Goal: Navigation & Orientation: Find specific page/section

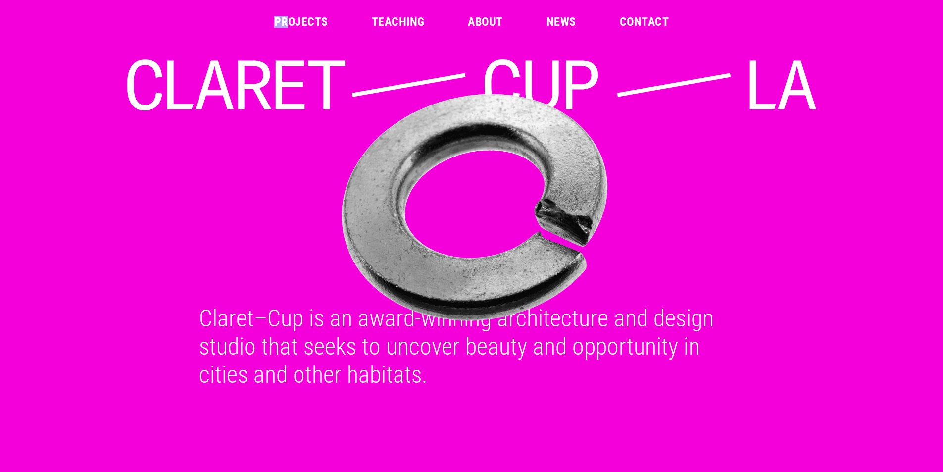
drag, startPoint x: 272, startPoint y: 20, endPoint x: 289, endPoint y: 20, distance: 17.8
click at [289, 20] on div "Projects Teaching About News Contact" at bounding box center [471, 22] width 927 height 12
click at [297, 20] on link "Projects" at bounding box center [301, 22] width 54 height 12
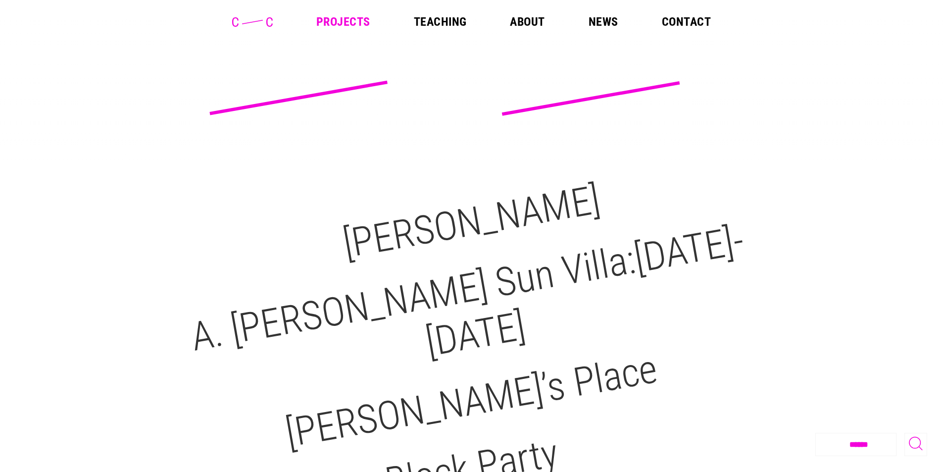
click at [519, 21] on link "About" at bounding box center [527, 22] width 35 height 12
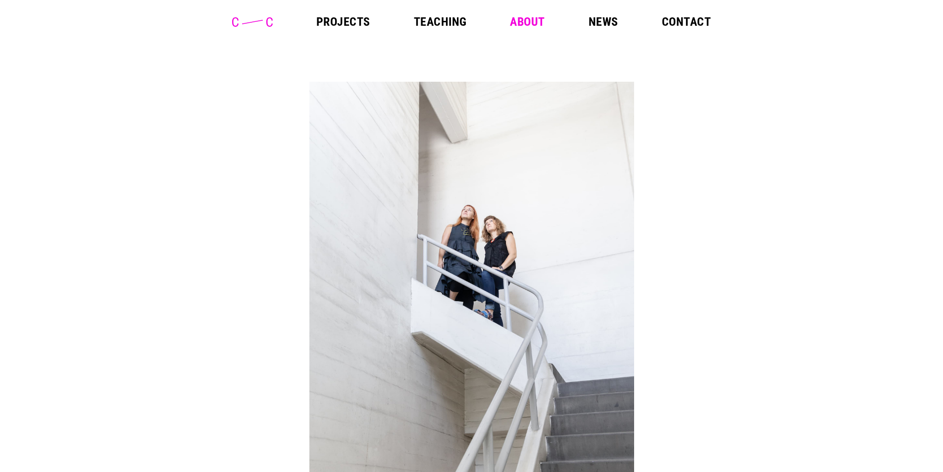
drag, startPoint x: 617, startPoint y: 21, endPoint x: 649, endPoint y: 34, distance: 34.8
click at [617, 21] on link "News" at bounding box center [603, 22] width 30 height 12
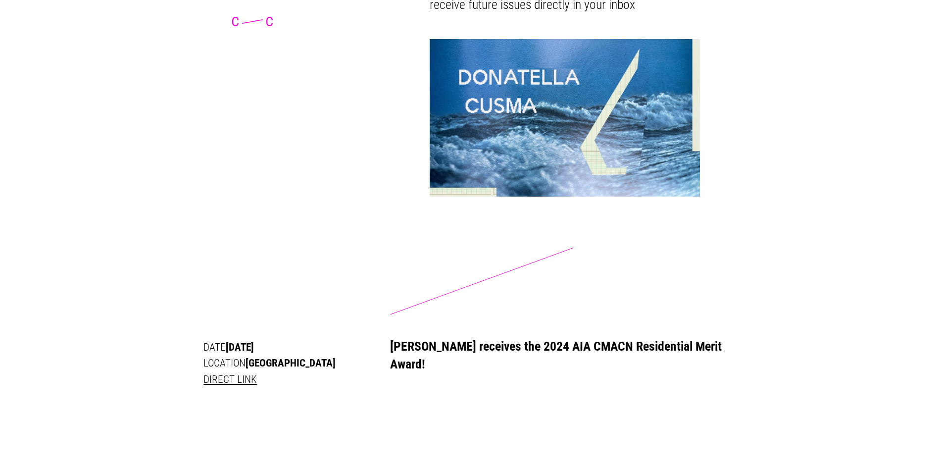
scroll to position [1732, 0]
